Goal: Task Accomplishment & Management: Manage account settings

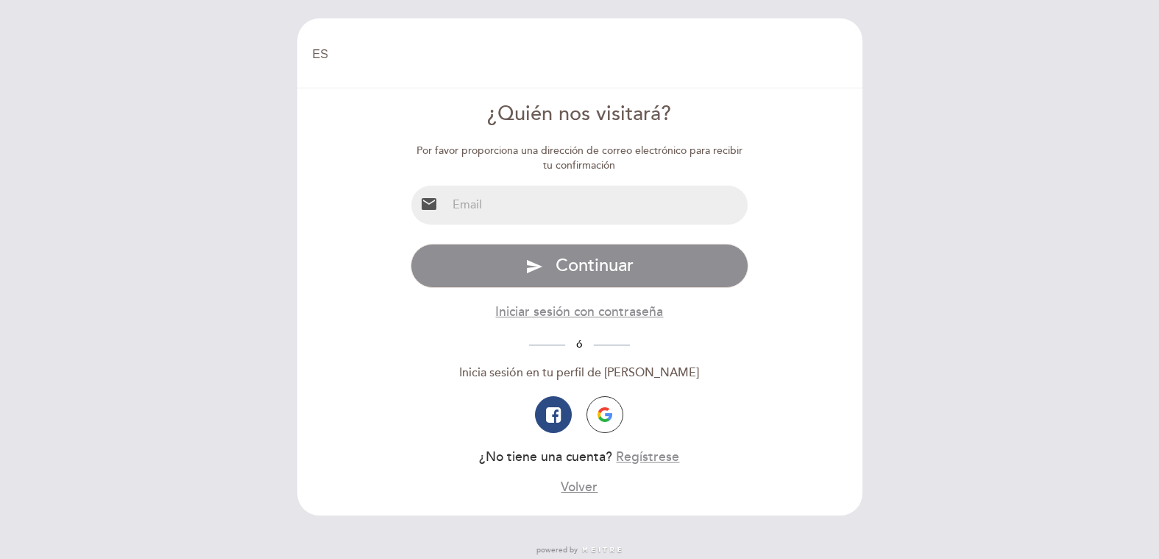
select select "es"
click at [548, 202] on input "email" at bounding box center [597, 204] width 301 height 39
type input "[EMAIL_ADDRESS][DOMAIN_NAME]"
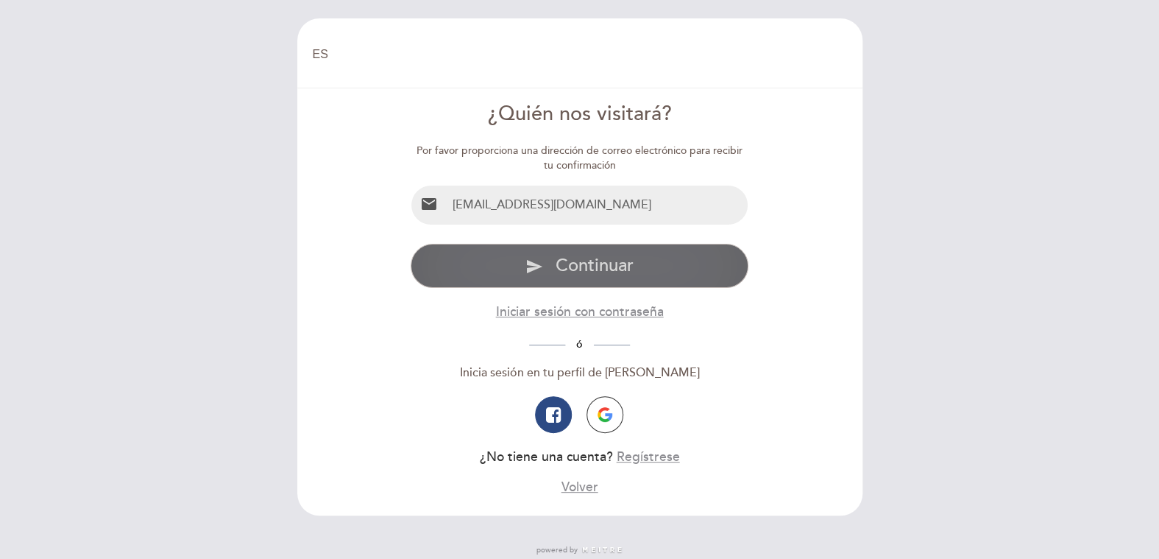
click at [523, 274] on button "send Continuar" at bounding box center [580, 266] width 338 height 44
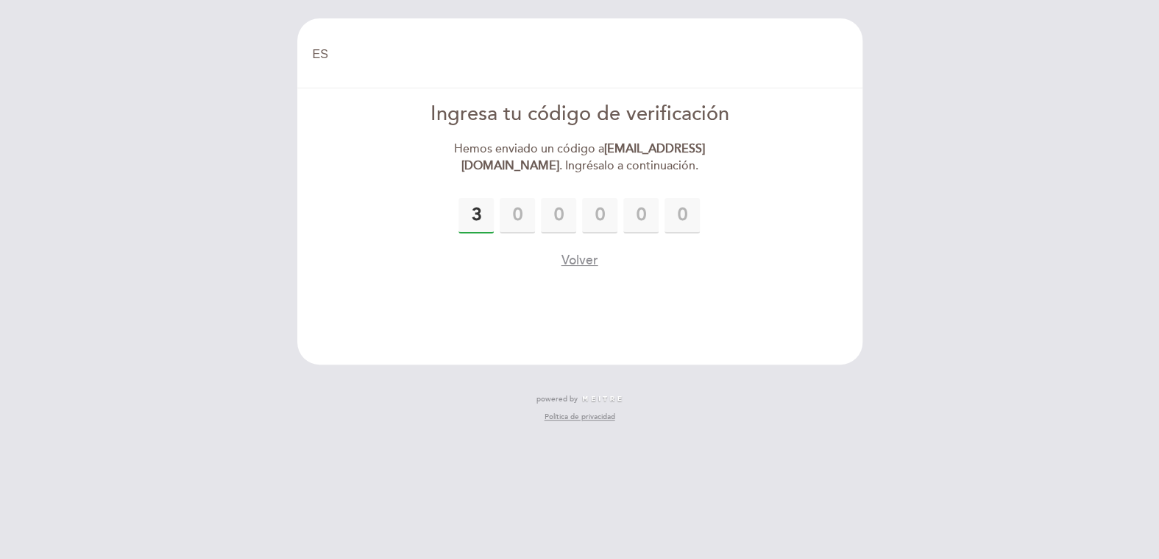
type input "3"
type input "6"
type input "1"
type input "9"
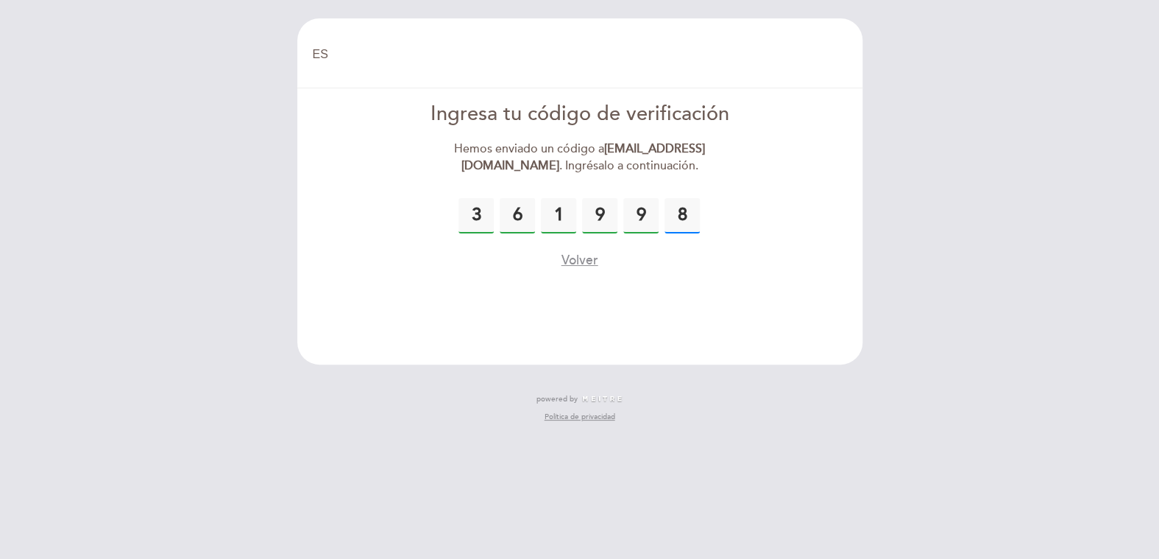
type input "8"
